Goal: Find specific page/section: Find specific page/section

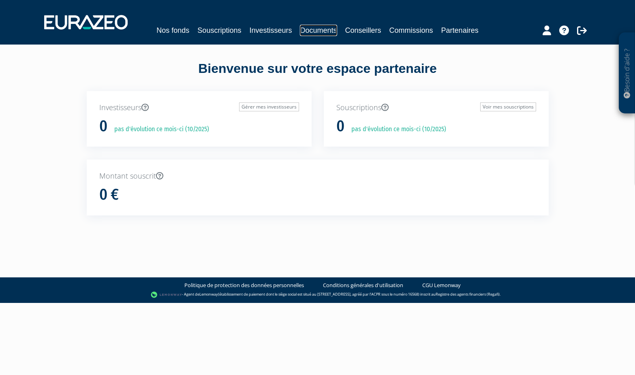
click at [319, 31] on link "Documents" at bounding box center [318, 30] width 37 height 11
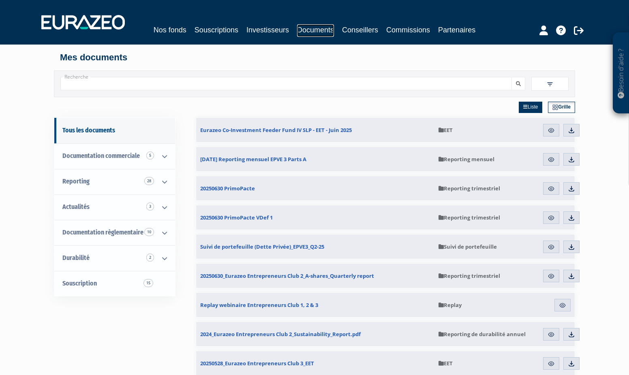
click at [315, 32] on link "Documents" at bounding box center [315, 30] width 37 height 13
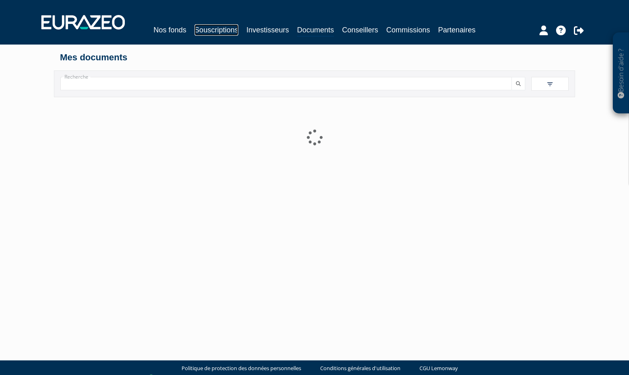
click at [227, 30] on link "Souscriptions" at bounding box center [217, 29] width 44 height 11
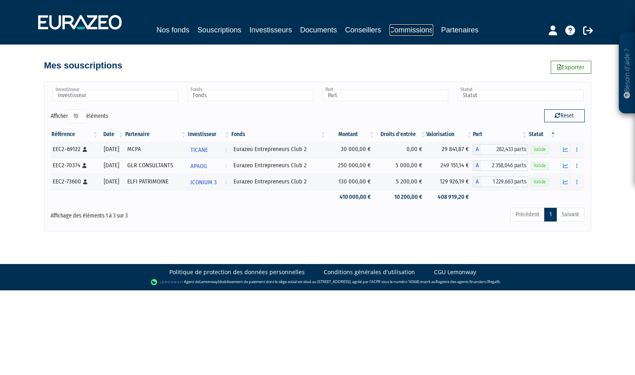
click at [406, 31] on link "Commissions" at bounding box center [411, 29] width 44 height 11
